Goal: Information Seeking & Learning: Learn about a topic

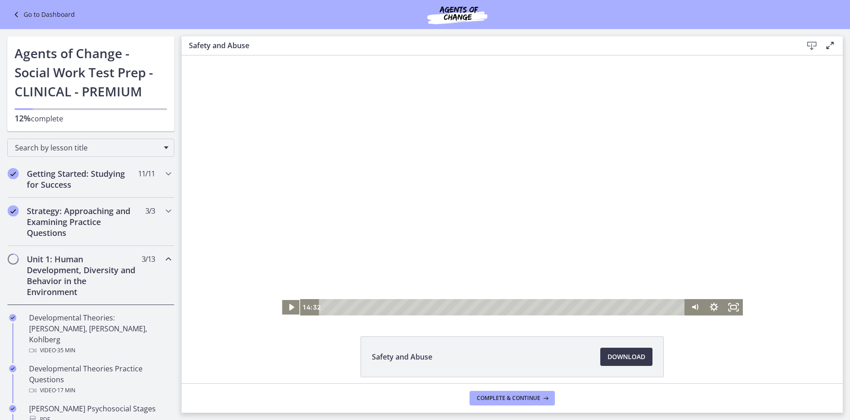
scroll to position [91, 0]
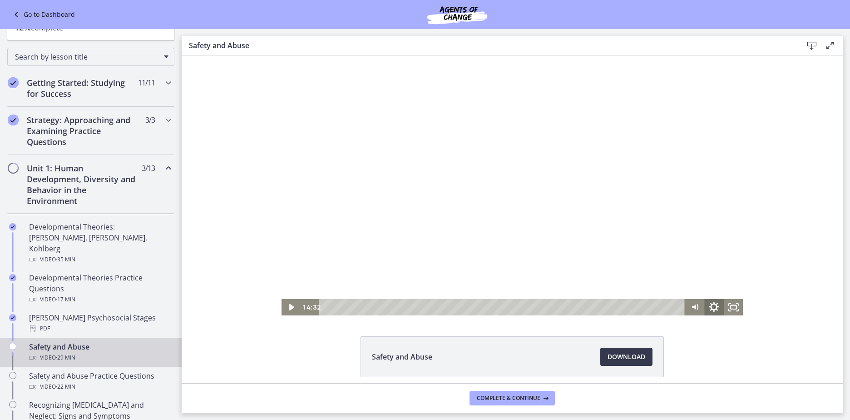
click at [712, 306] on icon "Show settings menu" at bounding box center [713, 307] width 23 height 20
click at [714, 270] on span "2x" at bounding box center [726, 274] width 24 height 16
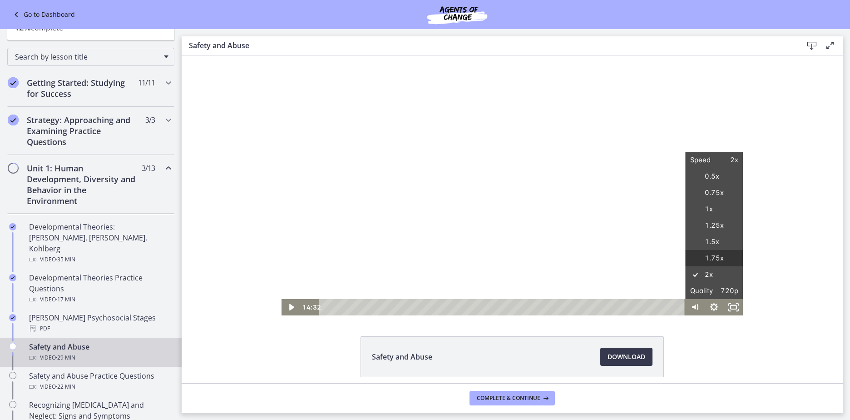
click at [711, 256] on label "1.75x" at bounding box center [714, 258] width 58 height 17
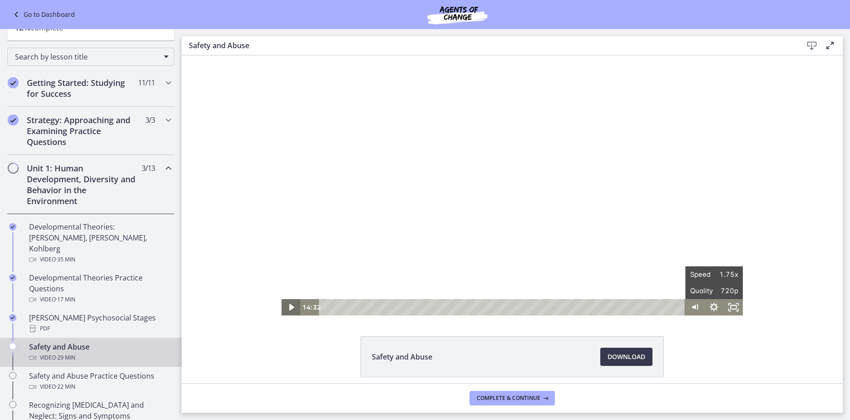
click at [289, 304] on icon "Play Video" at bounding box center [291, 307] width 5 height 7
click at [288, 306] on icon "Pause" at bounding box center [291, 307] width 6 height 8
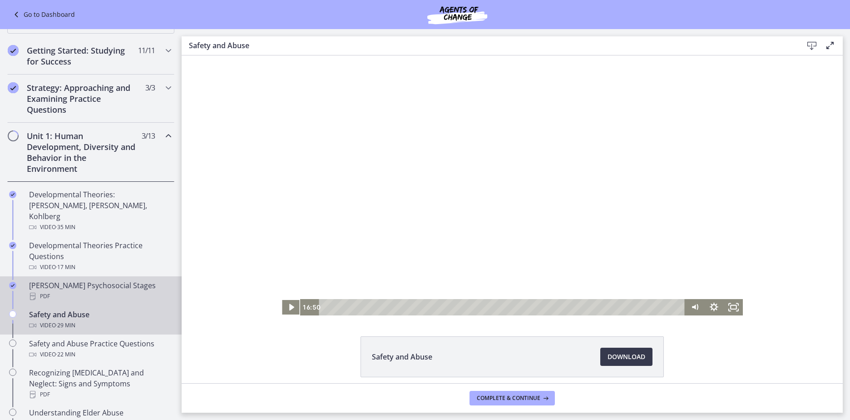
scroll to position [227, 0]
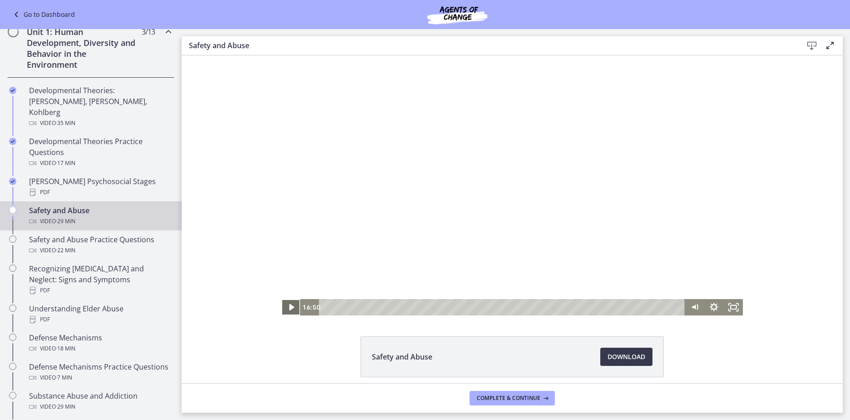
click at [287, 302] on icon "Play Video" at bounding box center [291, 307] width 19 height 16
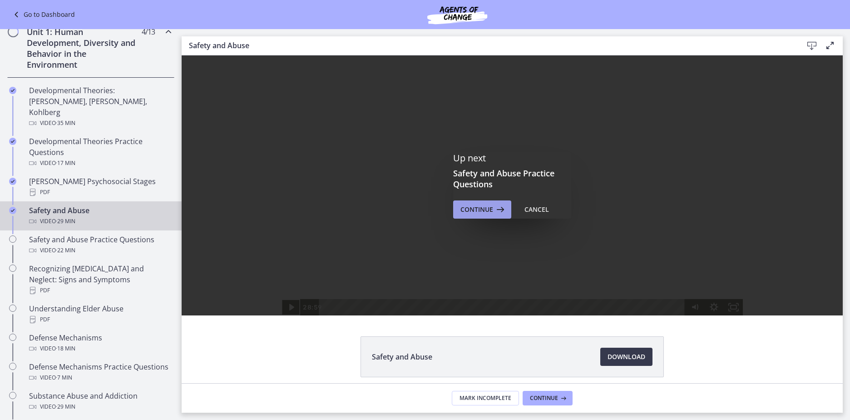
click at [500, 202] on button "Continue" at bounding box center [482, 209] width 58 height 18
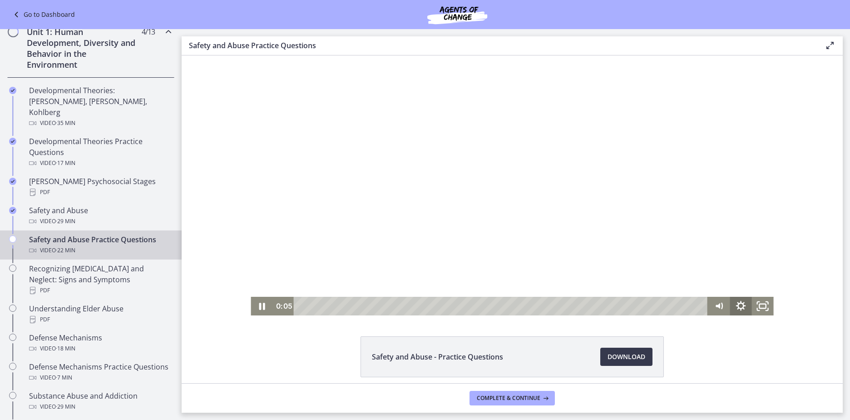
drag, startPoint x: 739, startPoint y: 305, endPoint x: 742, endPoint y: 299, distance: 6.9
click at [739, 305] on icon "Show settings menu" at bounding box center [741, 306] width 22 height 19
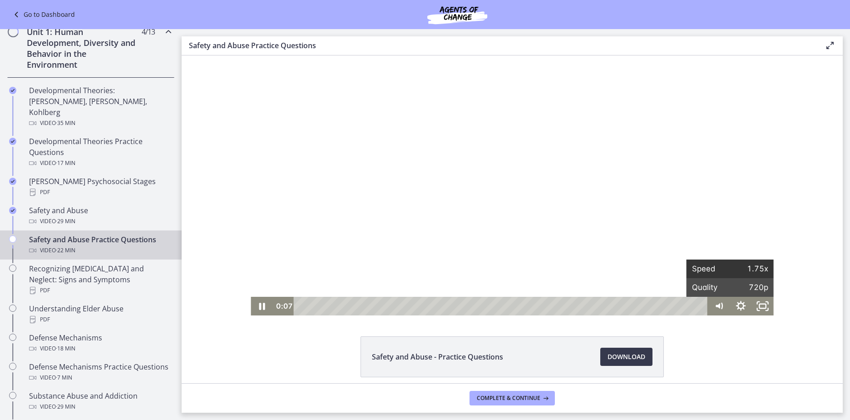
click at [752, 266] on span "1.75x" at bounding box center [749, 268] width 38 height 19
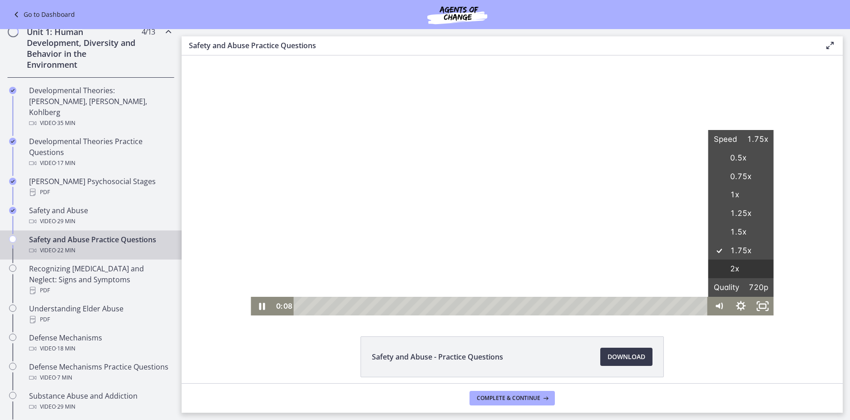
click at [739, 267] on label "2x" at bounding box center [740, 268] width 65 height 19
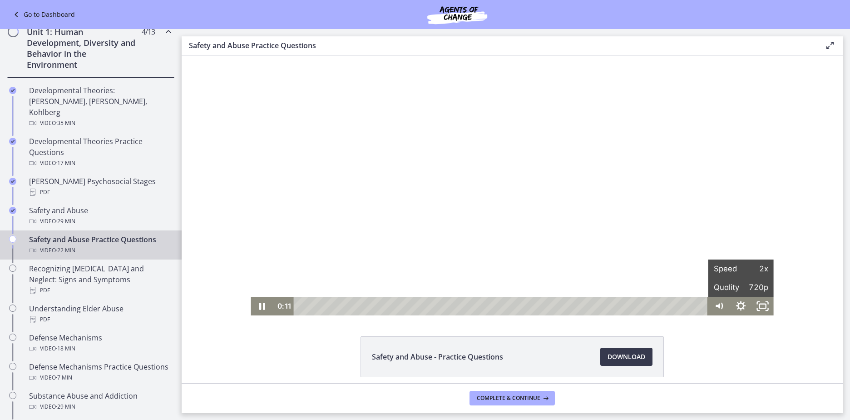
click at [645, 251] on div at bounding box center [512, 185] width 523 height 260
click at [679, 208] on div at bounding box center [512, 185] width 523 height 260
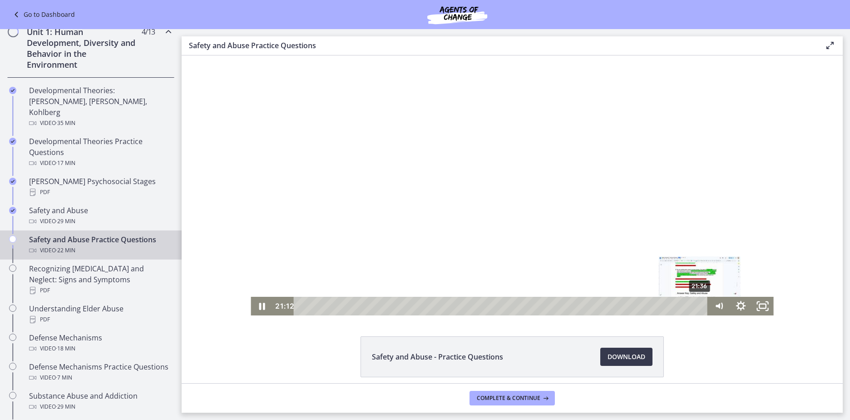
click at [697, 303] on div "21:36" at bounding box center [502, 306] width 401 height 19
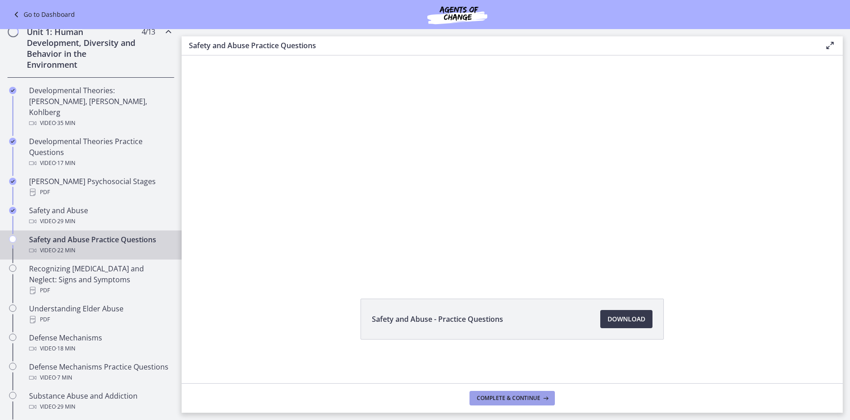
click at [541, 400] on icon at bounding box center [544, 397] width 9 height 7
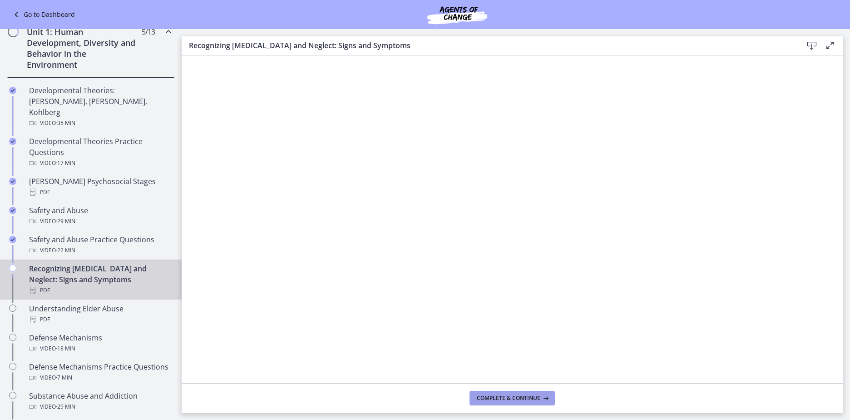
click at [534, 394] on span "Complete & continue" at bounding box center [509, 397] width 64 height 7
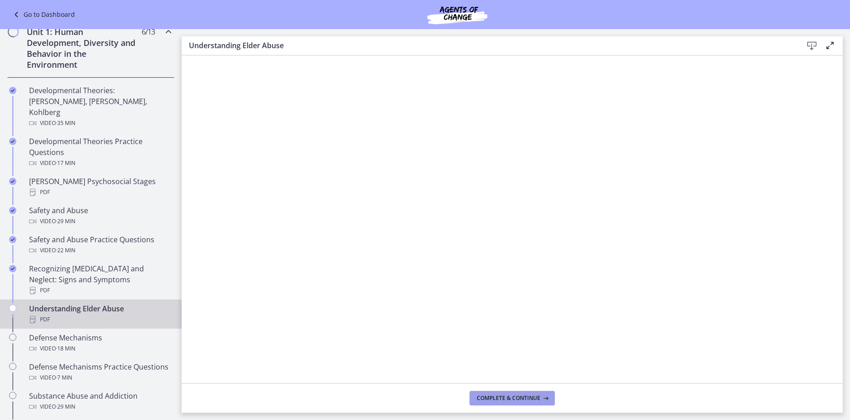
click at [500, 398] on span "Complete & continue" at bounding box center [509, 397] width 64 height 7
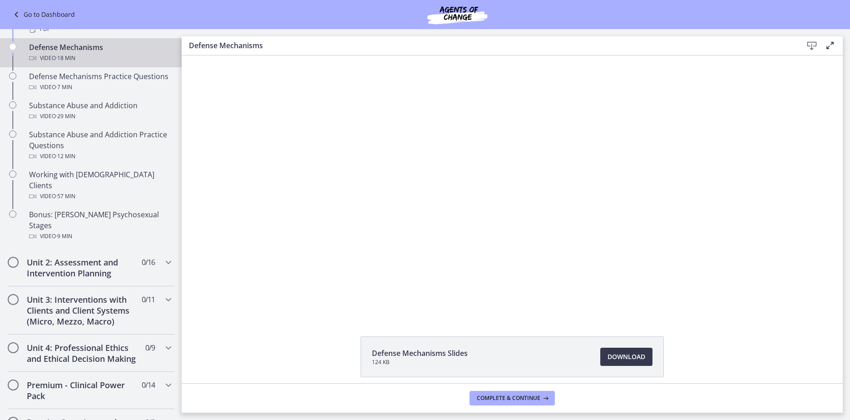
scroll to position [454, 0]
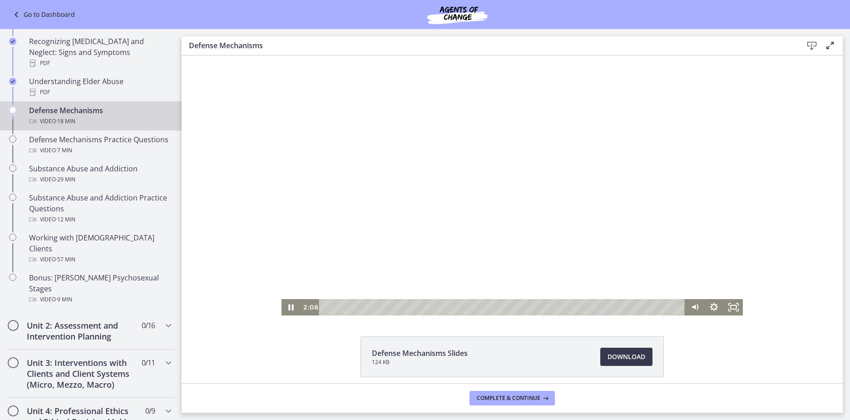
click at [326, 306] on div "Playbar" at bounding box center [503, 307] width 354 height 16
click at [288, 306] on icon "Pause" at bounding box center [291, 307] width 19 height 16
click at [285, 306] on icon "Play Video" at bounding box center [291, 307] width 23 height 20
click at [509, 305] on div "9:26" at bounding box center [503, 307] width 354 height 16
click at [502, 307] on div "9:00" at bounding box center [503, 307] width 354 height 16
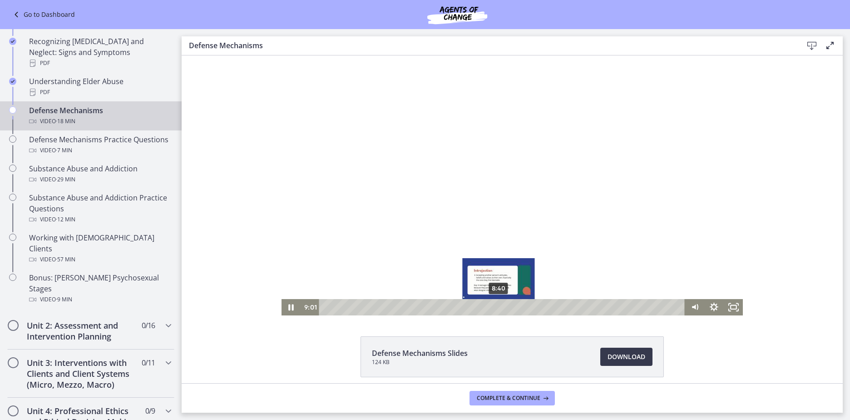
click at [495, 307] on div "8:40" at bounding box center [503, 307] width 354 height 16
click at [488, 306] on div "8:17" at bounding box center [503, 307] width 354 height 16
click at [479, 306] on div "7:50" at bounding box center [503, 307] width 354 height 16
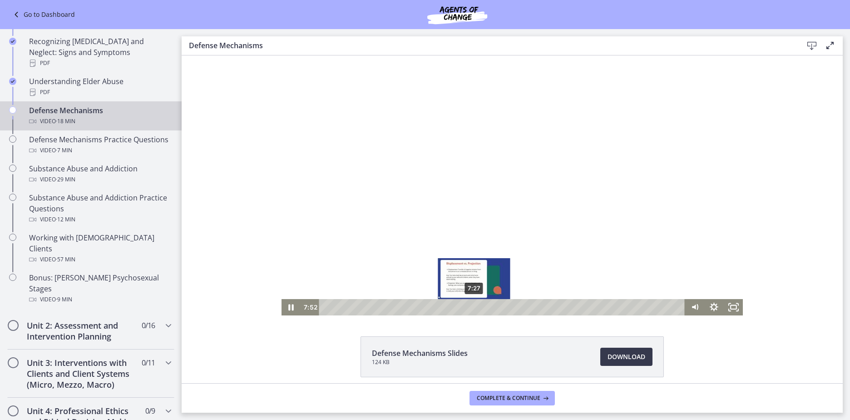
click at [471, 305] on div "7:27" at bounding box center [503, 307] width 354 height 16
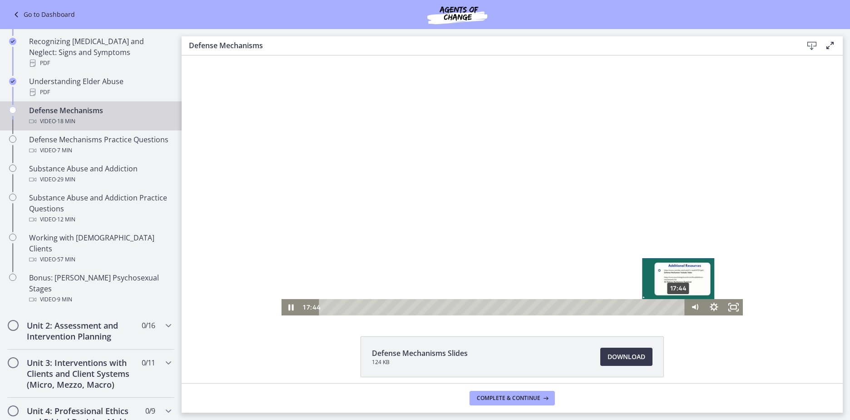
click at [676, 304] on div "17:44" at bounding box center [503, 307] width 354 height 16
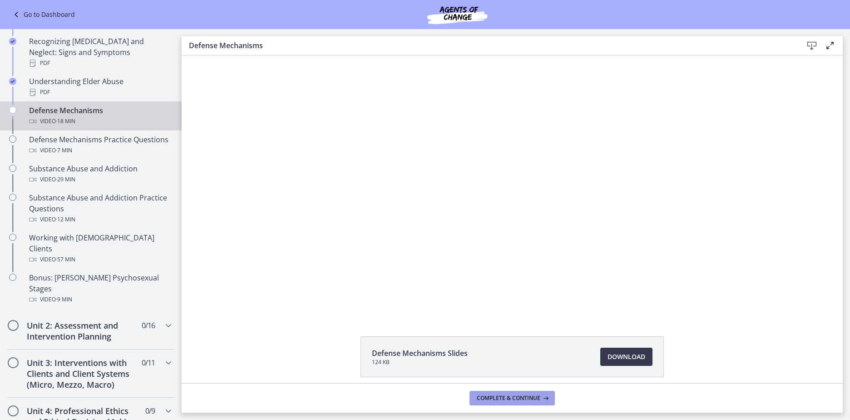
click at [500, 404] on button "Complete & continue" at bounding box center [512, 398] width 85 height 15
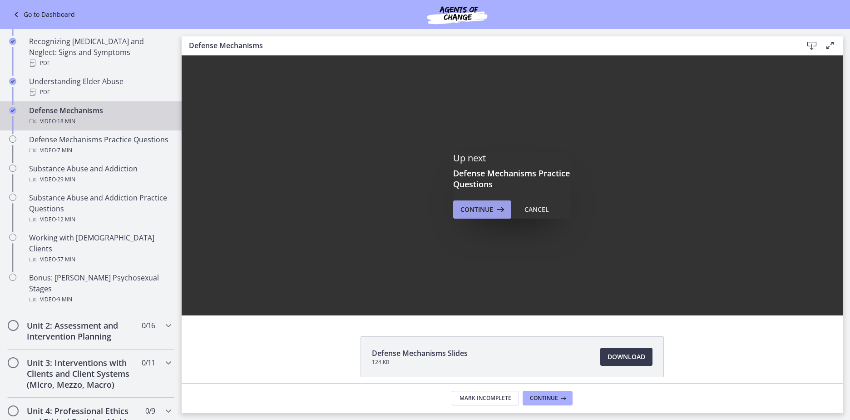
scroll to position [0, 0]
click at [489, 214] on div "Continue" at bounding box center [482, 209] width 45 height 11
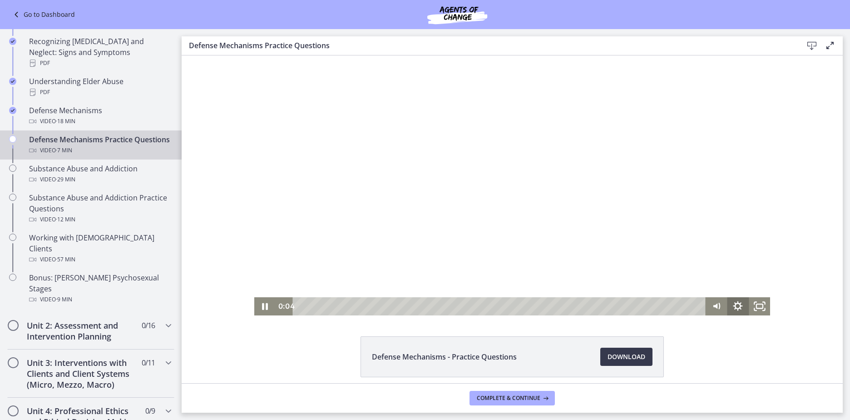
click at [736, 307] on icon "Show settings menu" at bounding box center [737, 306] width 21 height 18
click at [704, 212] on div at bounding box center [512, 185] width 516 height 260
click at [702, 212] on div at bounding box center [512, 185] width 516 height 260
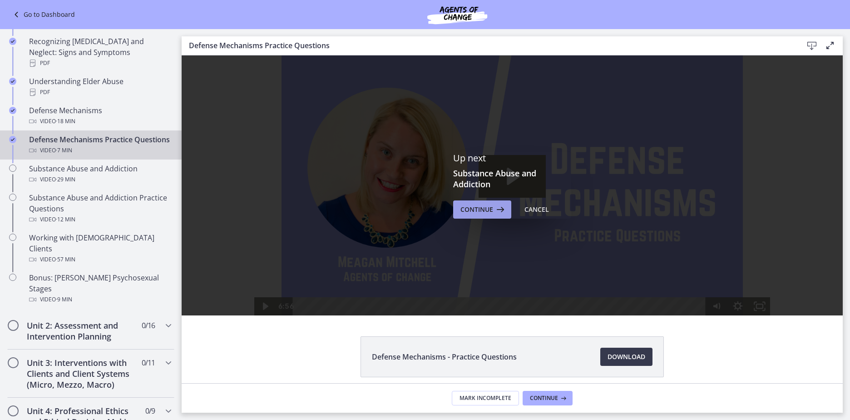
click at [495, 212] on icon at bounding box center [499, 209] width 13 height 11
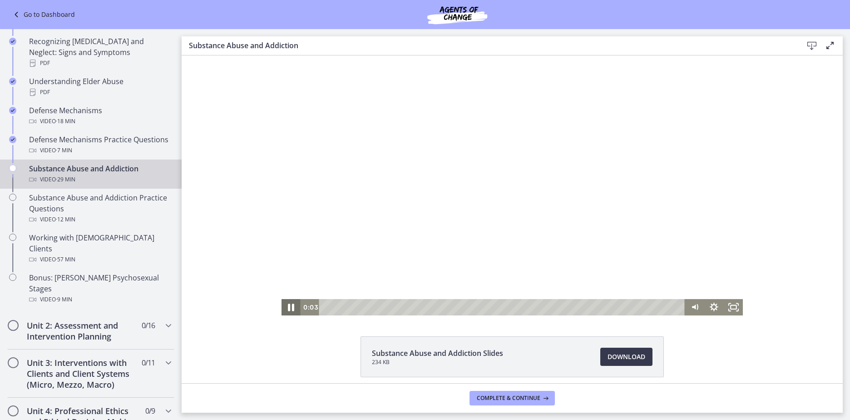
click at [288, 305] on icon "Pause" at bounding box center [291, 307] width 6 height 8
click at [293, 304] on icon "Play Video" at bounding box center [291, 307] width 23 height 20
click at [777, 339] on div "Substance Abuse and Addiction Slides 234 KB Download Opens in a new window" at bounding box center [512, 378] width 661 height 84
click at [712, 304] on icon "Show settings menu" at bounding box center [714, 307] width 10 height 10
click at [712, 304] on icon "Hide settings menu" at bounding box center [714, 306] width 9 height 9
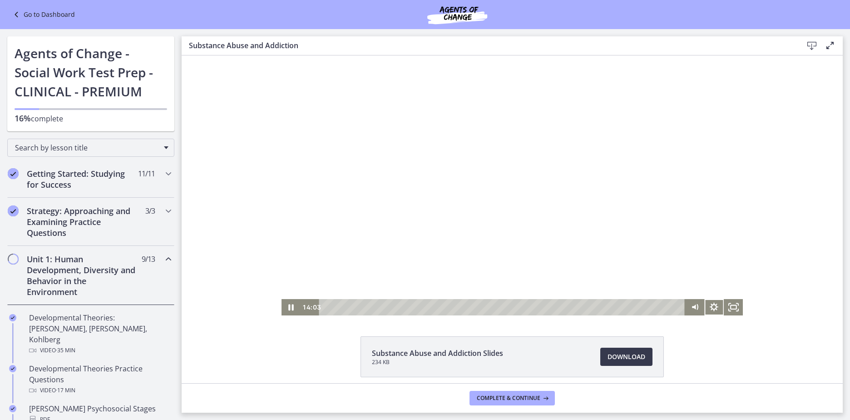
scroll to position [454, 0]
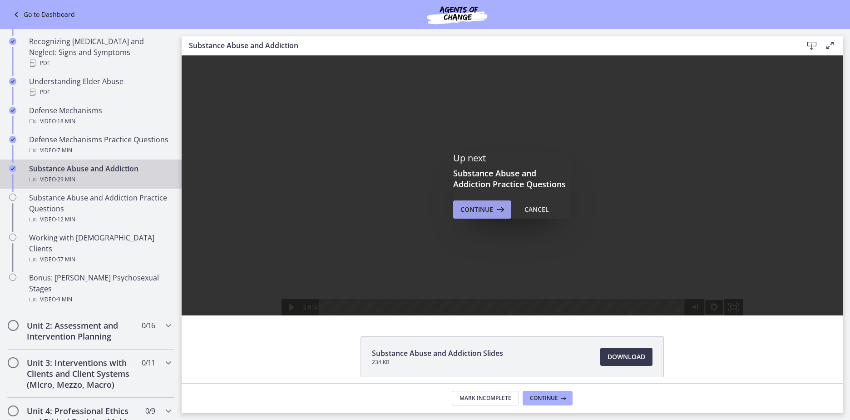
click at [491, 202] on button "Continue" at bounding box center [482, 209] width 58 height 18
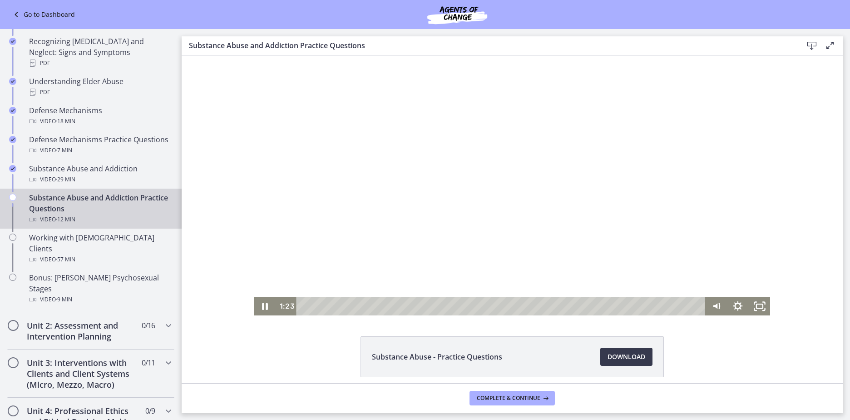
click at [344, 202] on div at bounding box center [512, 185] width 516 height 260
click at [341, 203] on div at bounding box center [512, 185] width 516 height 260
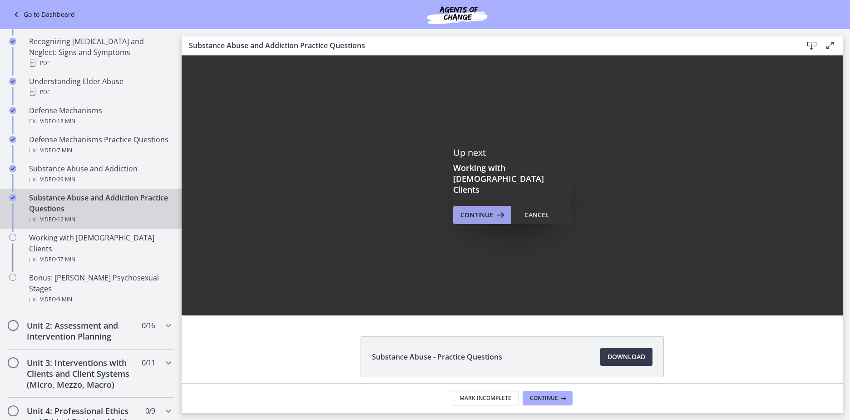
click at [480, 209] on span "Continue" at bounding box center [476, 214] width 33 height 11
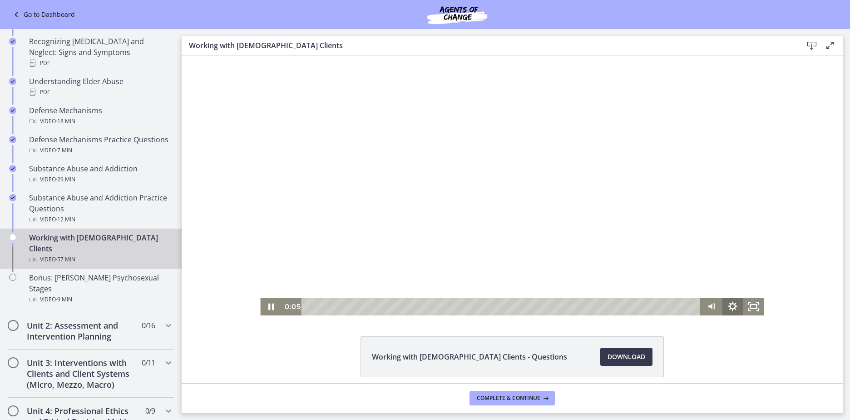
click at [727, 302] on icon "Show settings menu" at bounding box center [732, 306] width 21 height 18
click at [727, 302] on icon "Hide settings menu" at bounding box center [732, 306] width 25 height 21
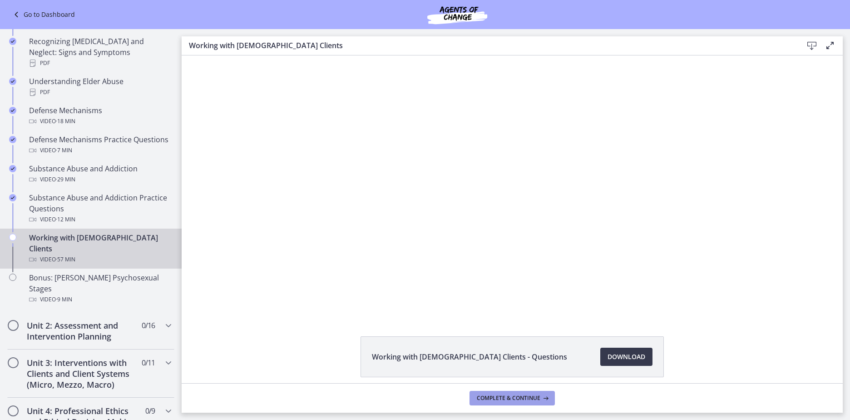
click at [521, 396] on span "Complete & continue" at bounding box center [509, 397] width 64 height 7
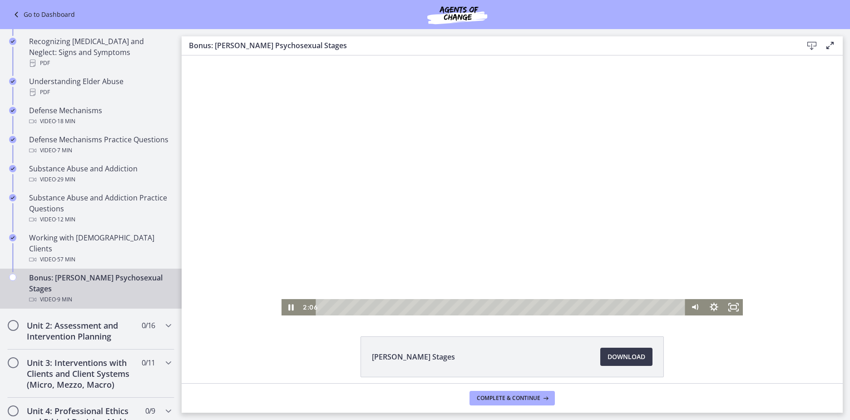
click at [549, 227] on div at bounding box center [513, 185] width 462 height 260
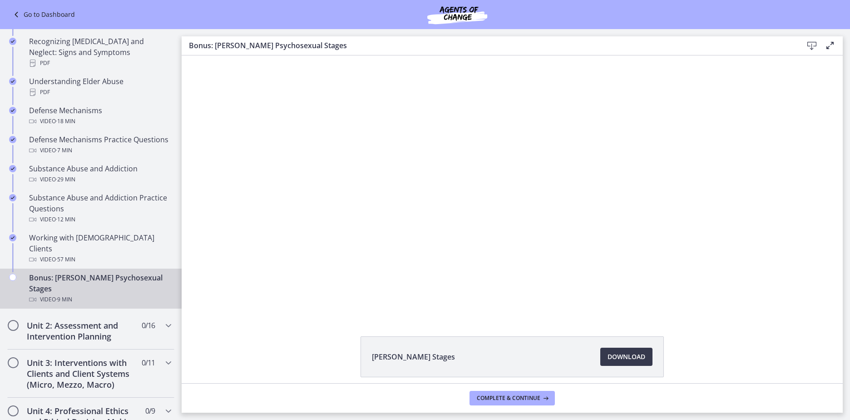
click at [282, 55] on button "Play Video: cf617uqlqfeo7ijuai3g.mp4" at bounding box center [282, 55] width 0 height 0
click at [505, 397] on span "Complete & continue" at bounding box center [509, 397] width 64 height 7
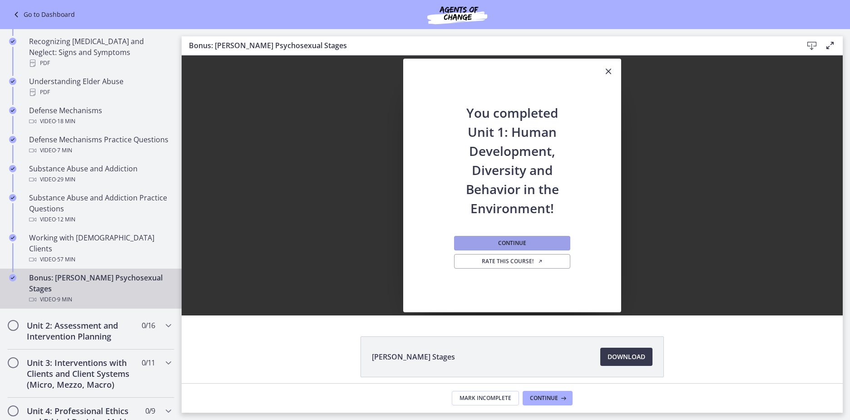
click at [521, 244] on span "Continue" at bounding box center [512, 242] width 28 height 7
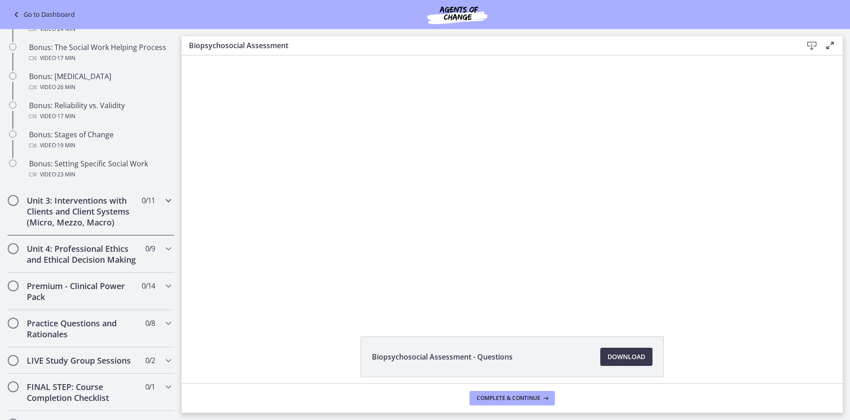
scroll to position [772, 0]
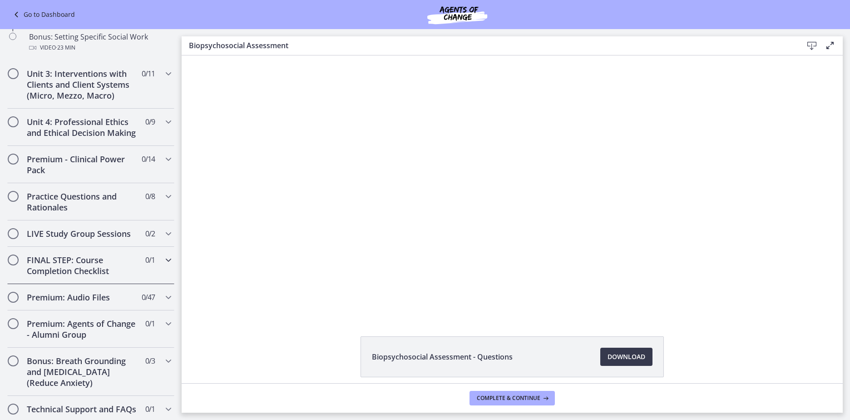
click at [131, 277] on div "FINAL STEP: Course Completion Checklist 0 / 1 Completed" at bounding box center [90, 265] width 167 height 37
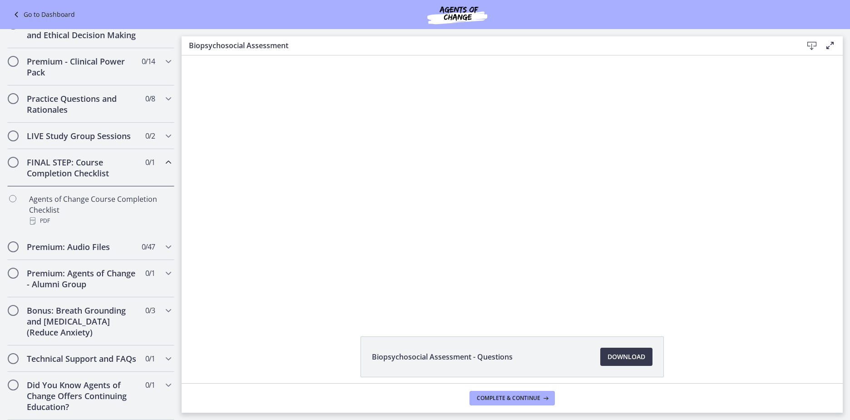
scroll to position [361, 0]
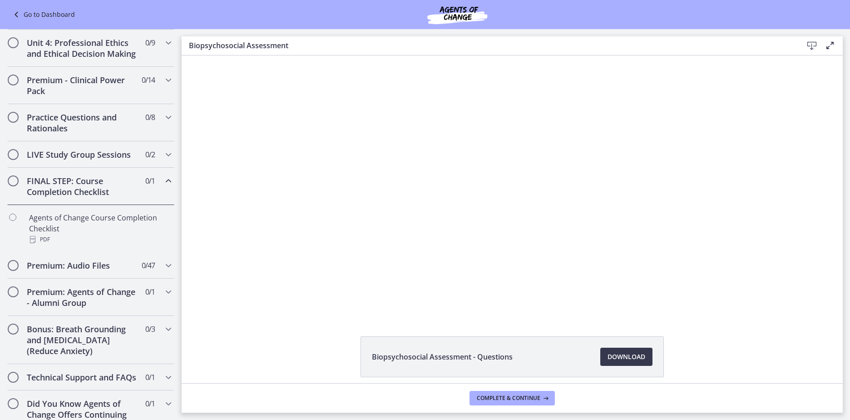
click at [155, 192] on div "FINAL STEP: Course Completion Checklist 0 / 1 Completed" at bounding box center [90, 186] width 167 height 37
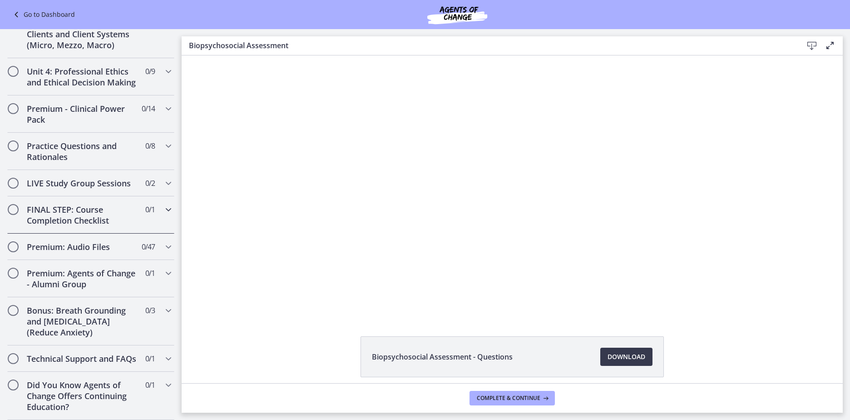
scroll to position [354, 0]
click at [154, 175] on div "LIVE Study Group Sessions 0 / 2 Completed" at bounding box center [90, 183] width 167 height 26
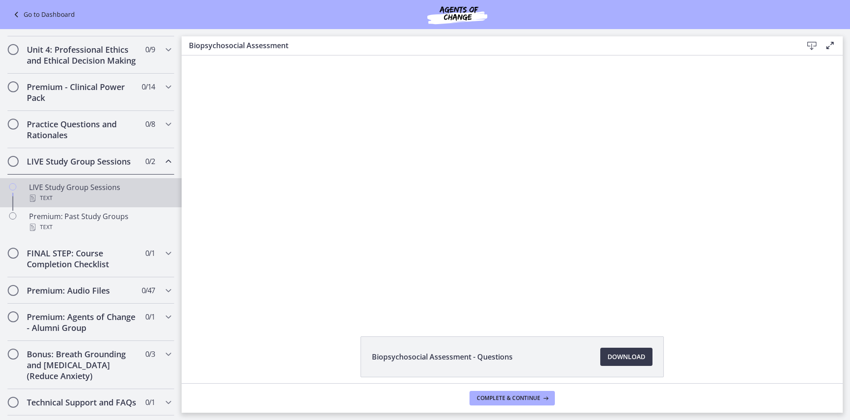
click at [104, 201] on div "LIVE Study Group Sessions Text" at bounding box center [100, 193] width 142 height 22
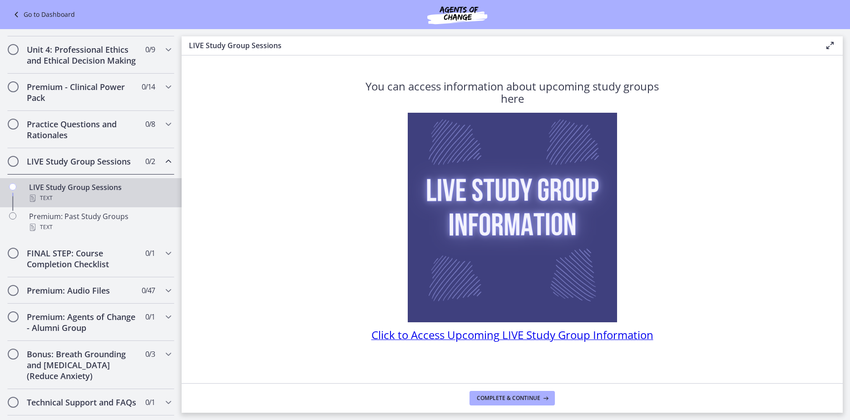
click at [491, 333] on span "Click to Access Upcoming LIVE Study Group Information" at bounding box center [512, 334] width 282 height 15
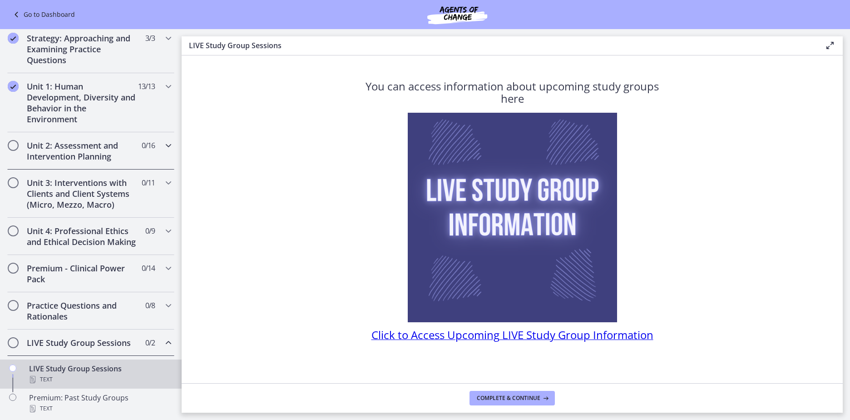
scroll to position [172, 0]
click at [94, 148] on h2 "Unit 2: Assessment and Intervention Planning" at bounding box center [82, 151] width 111 height 22
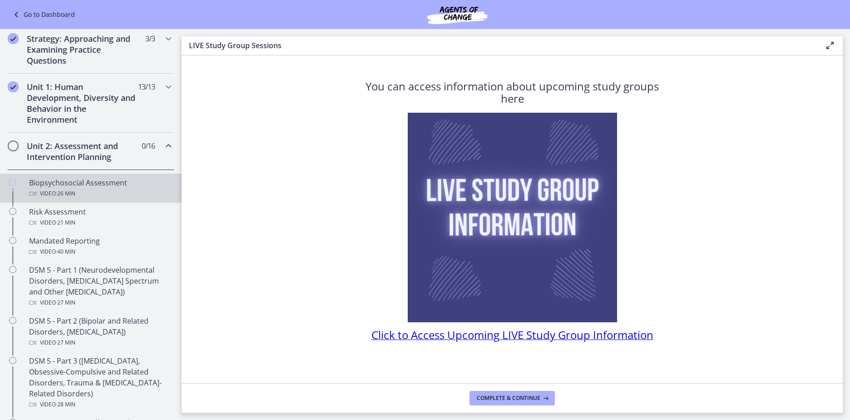
click at [88, 189] on div "Video · 26 min" at bounding box center [100, 193] width 142 height 11
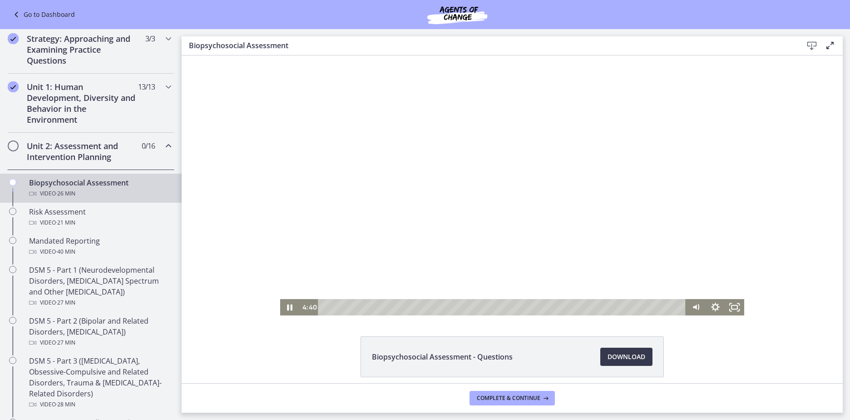
click at [588, 210] on div at bounding box center [512, 185] width 465 height 260
